Goal: Go to known website: Access a specific website the user already knows

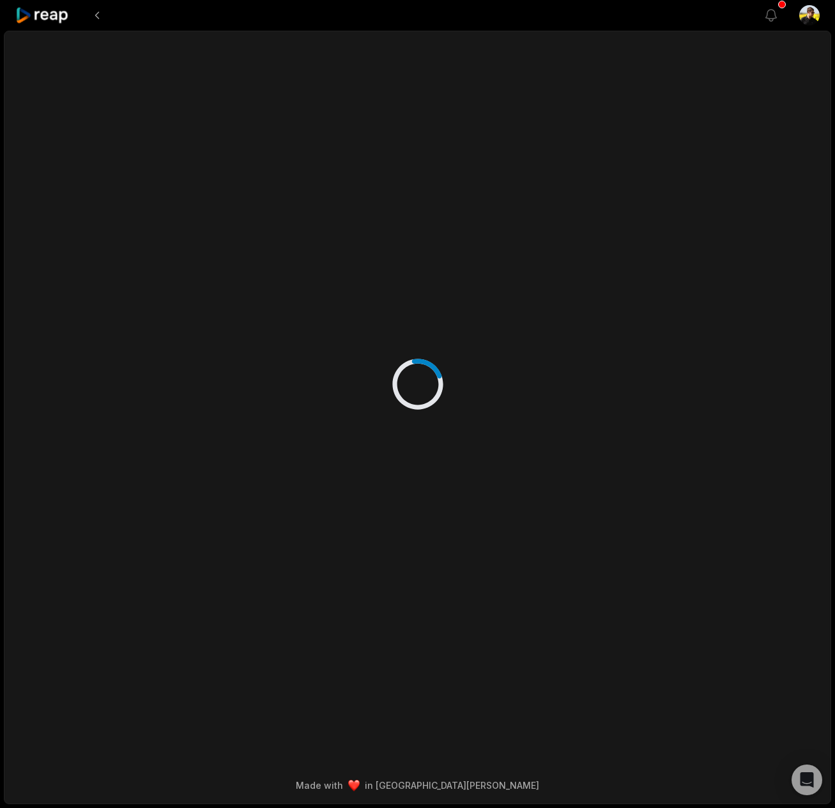
click at [36, 16] on icon at bounding box center [42, 15] width 54 height 17
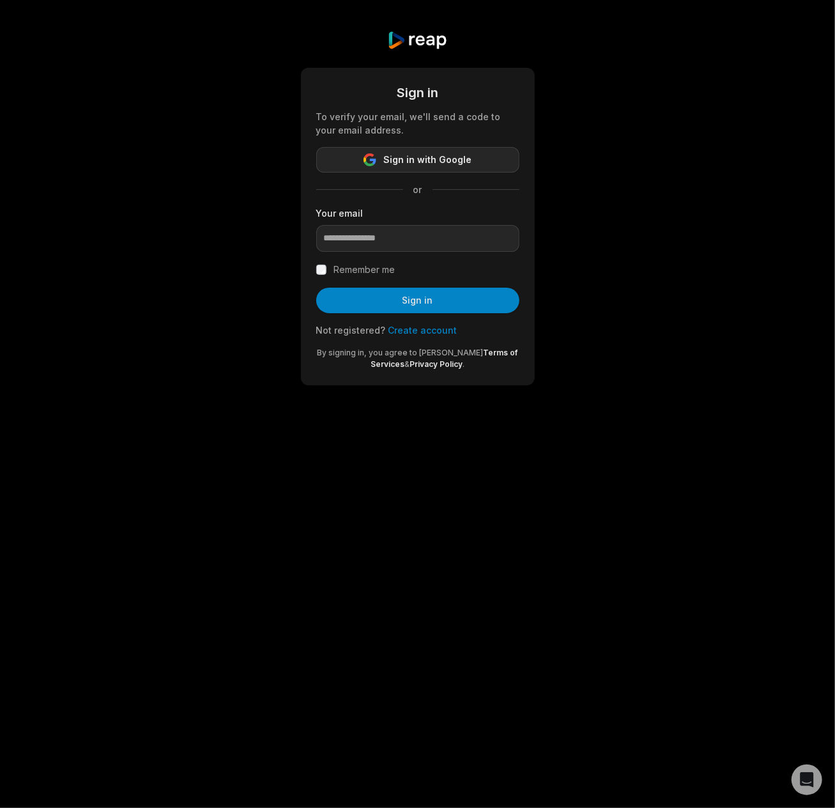
click at [422, 156] on span "Sign in with Google" at bounding box center [428, 159] width 88 height 15
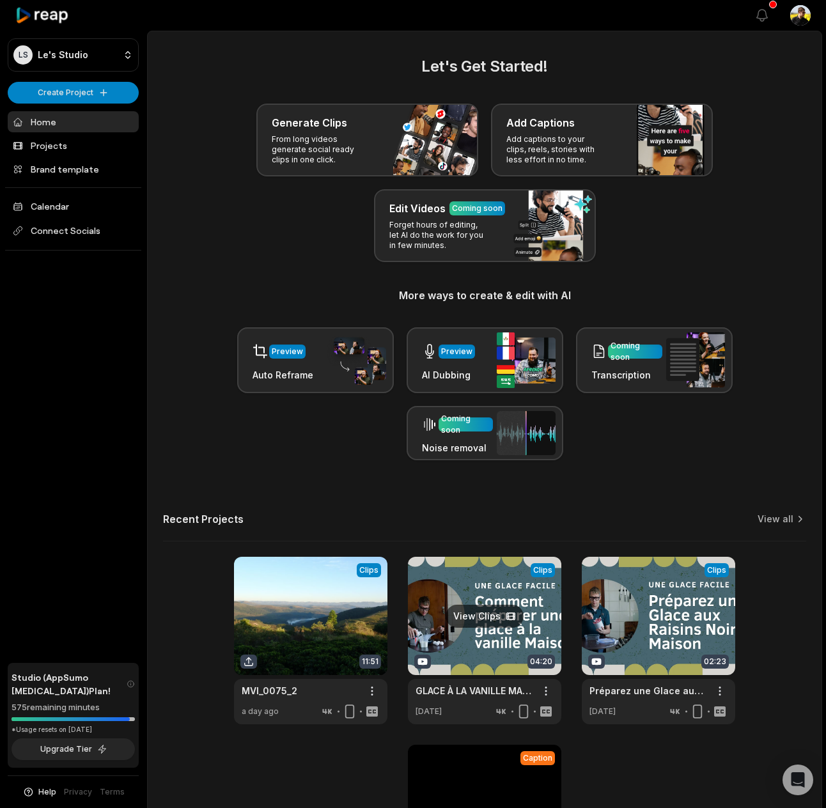
click at [495, 580] on link at bounding box center [484, 640] width 153 height 167
